Goal: Task Accomplishment & Management: Manage account settings

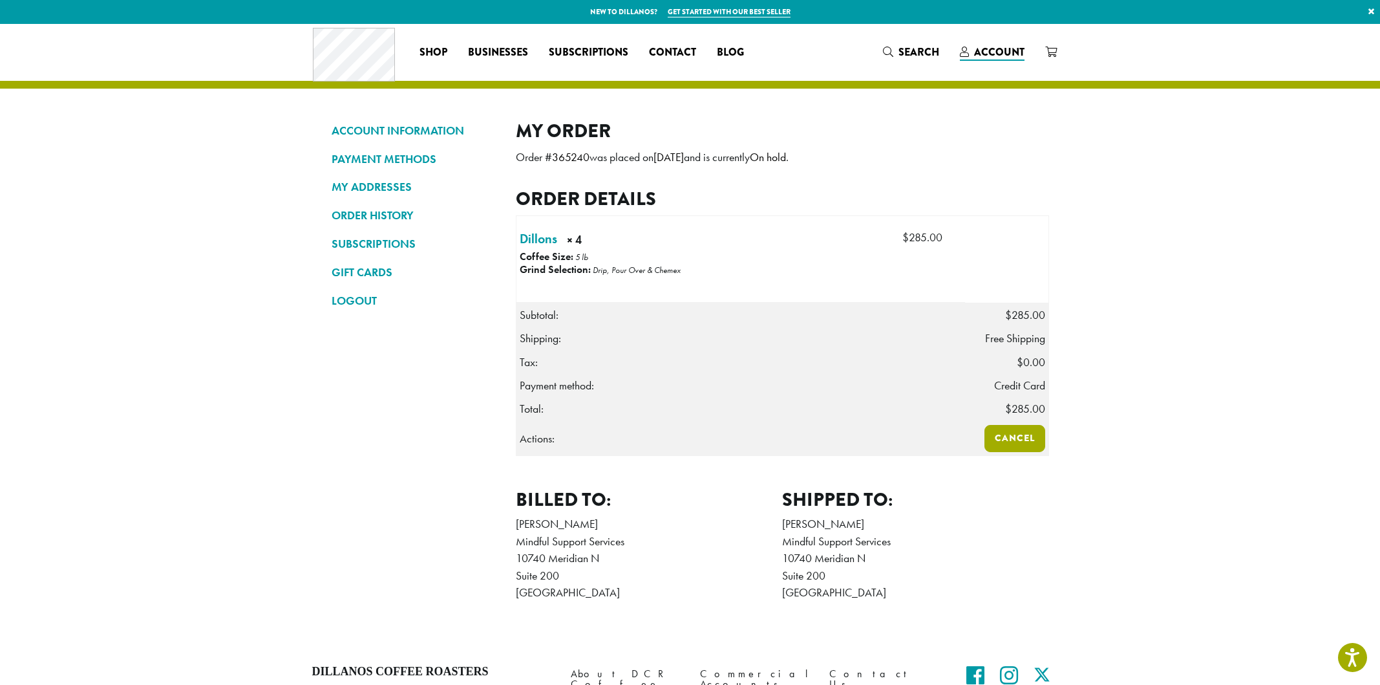
click at [1027, 445] on link "Cancel" at bounding box center [1015, 438] width 61 height 27
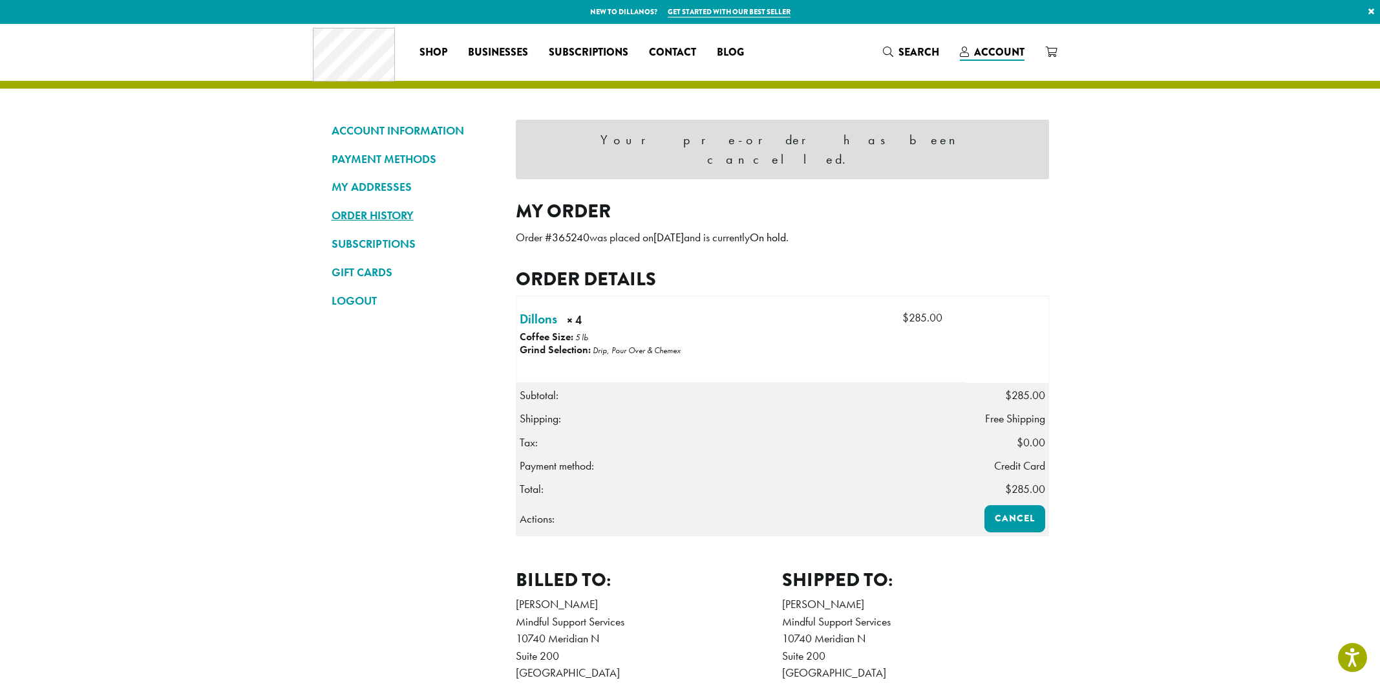
click at [383, 209] on link "ORDER HISTORY" at bounding box center [414, 215] width 165 height 22
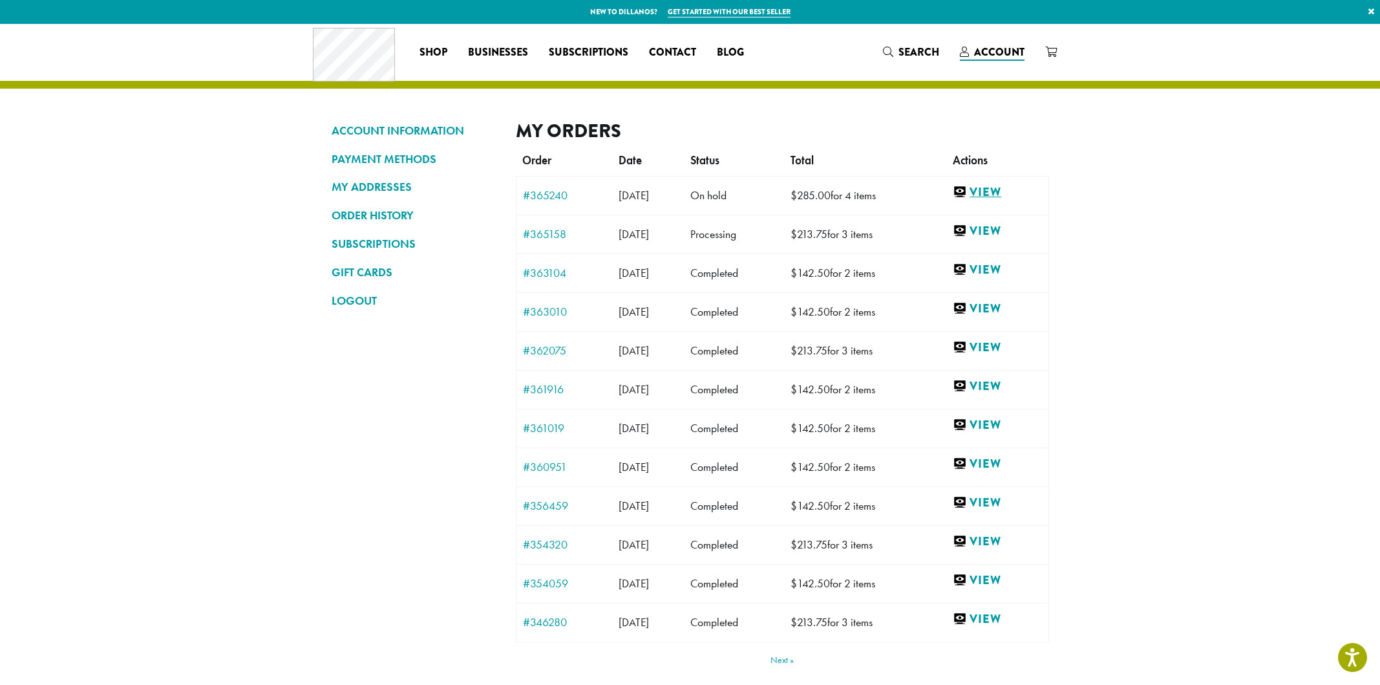
click at [991, 194] on link "View" at bounding box center [997, 192] width 89 height 16
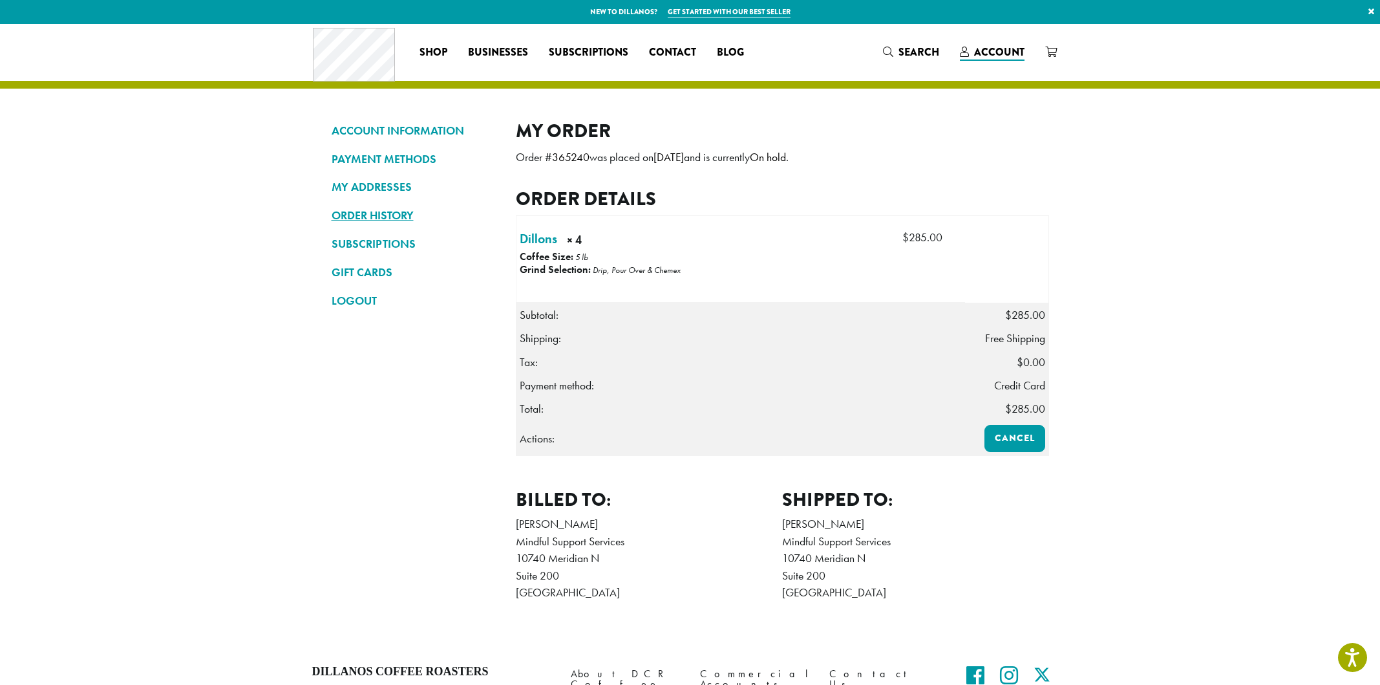
click at [381, 212] on link "ORDER HISTORY" at bounding box center [414, 215] width 165 height 22
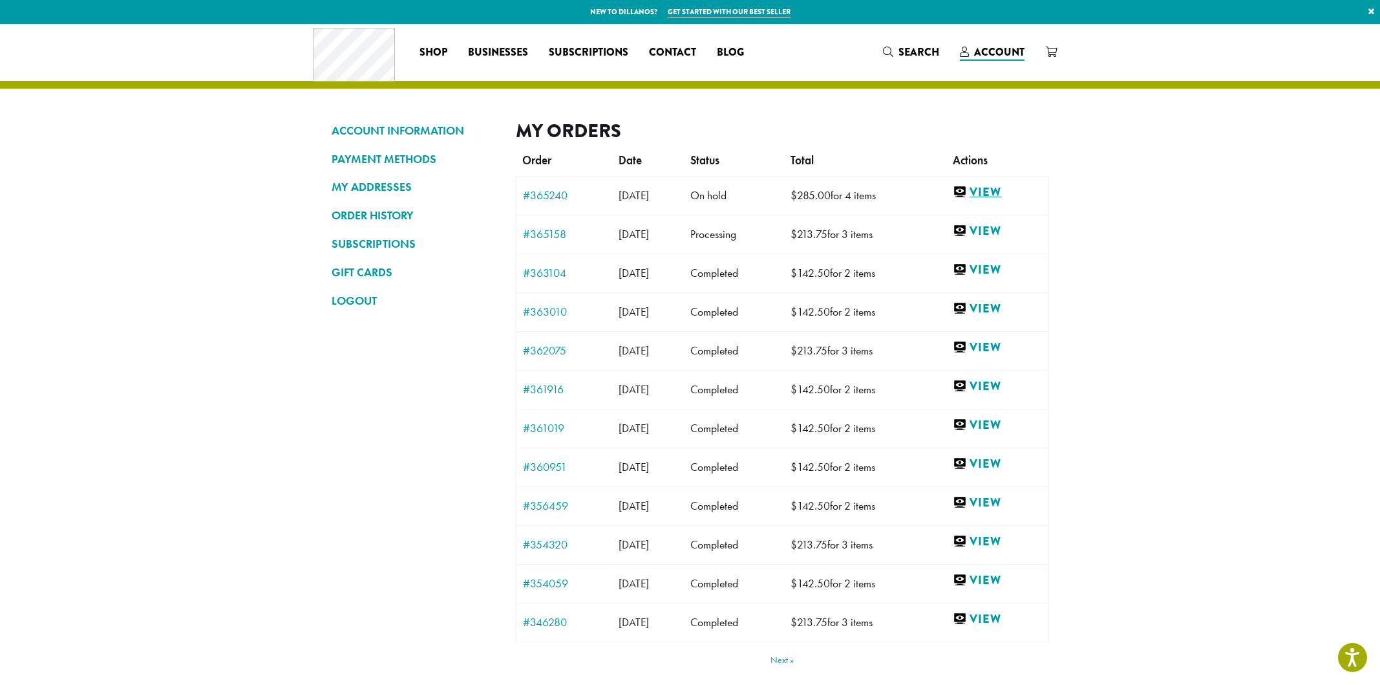
click at [1010, 188] on link "View" at bounding box center [997, 192] width 89 height 16
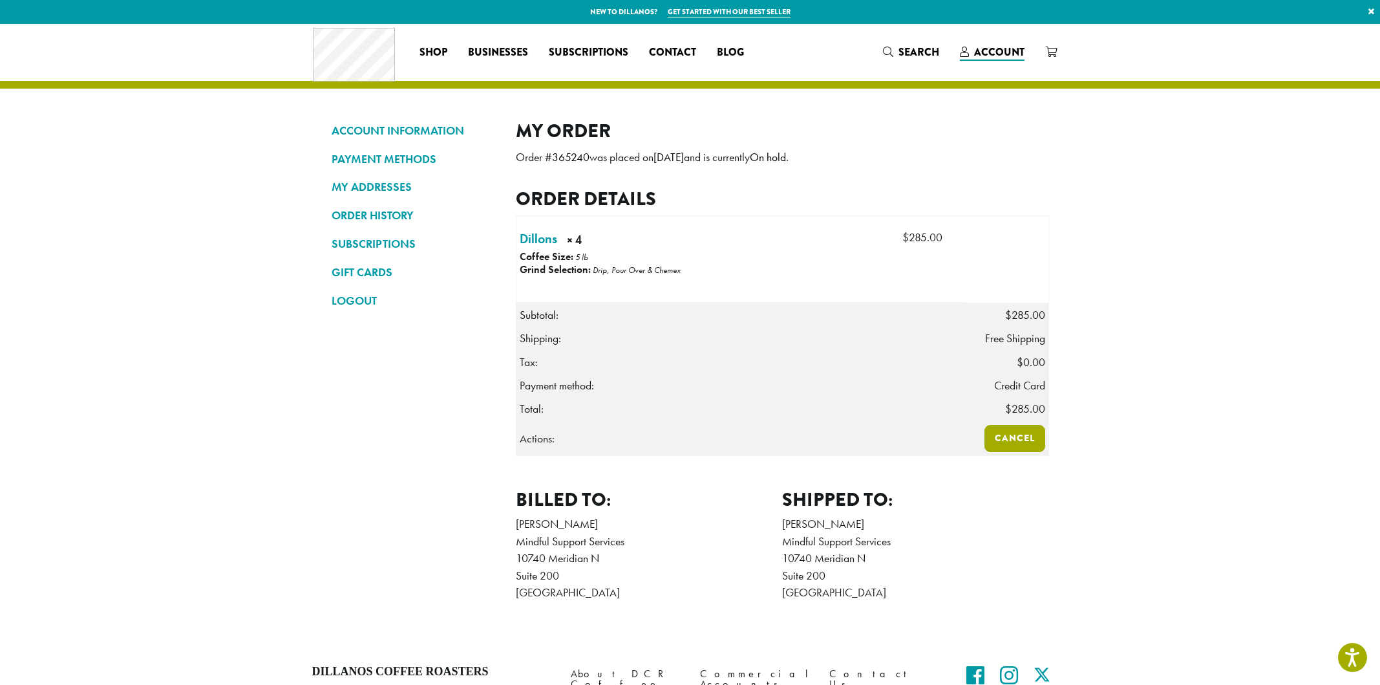
click at [1026, 446] on link "Cancel" at bounding box center [1015, 438] width 61 height 27
